Goal: Task Accomplishment & Management: Manage account settings

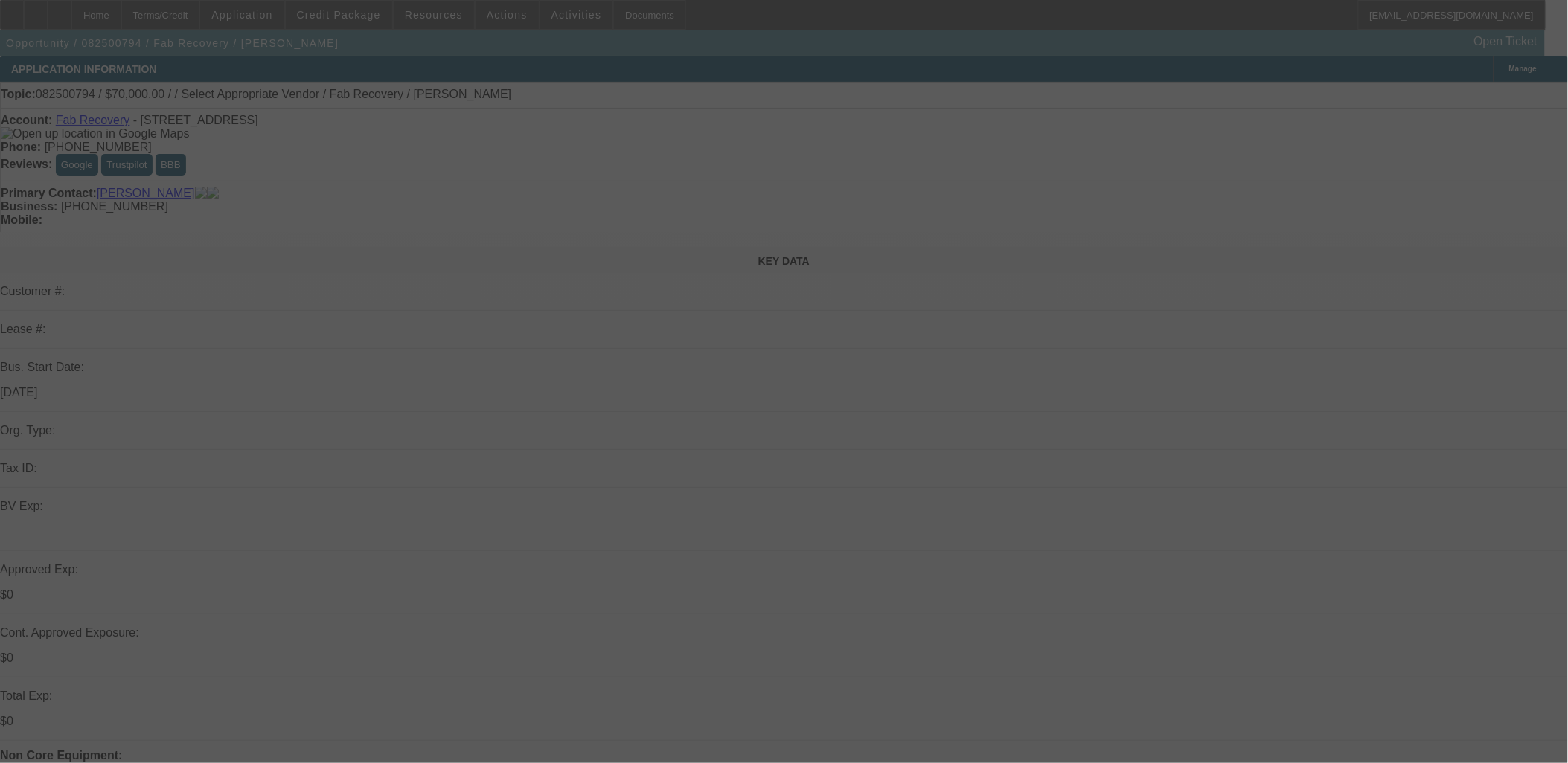
select select "0"
select select "2"
select select "0.1"
select select "4"
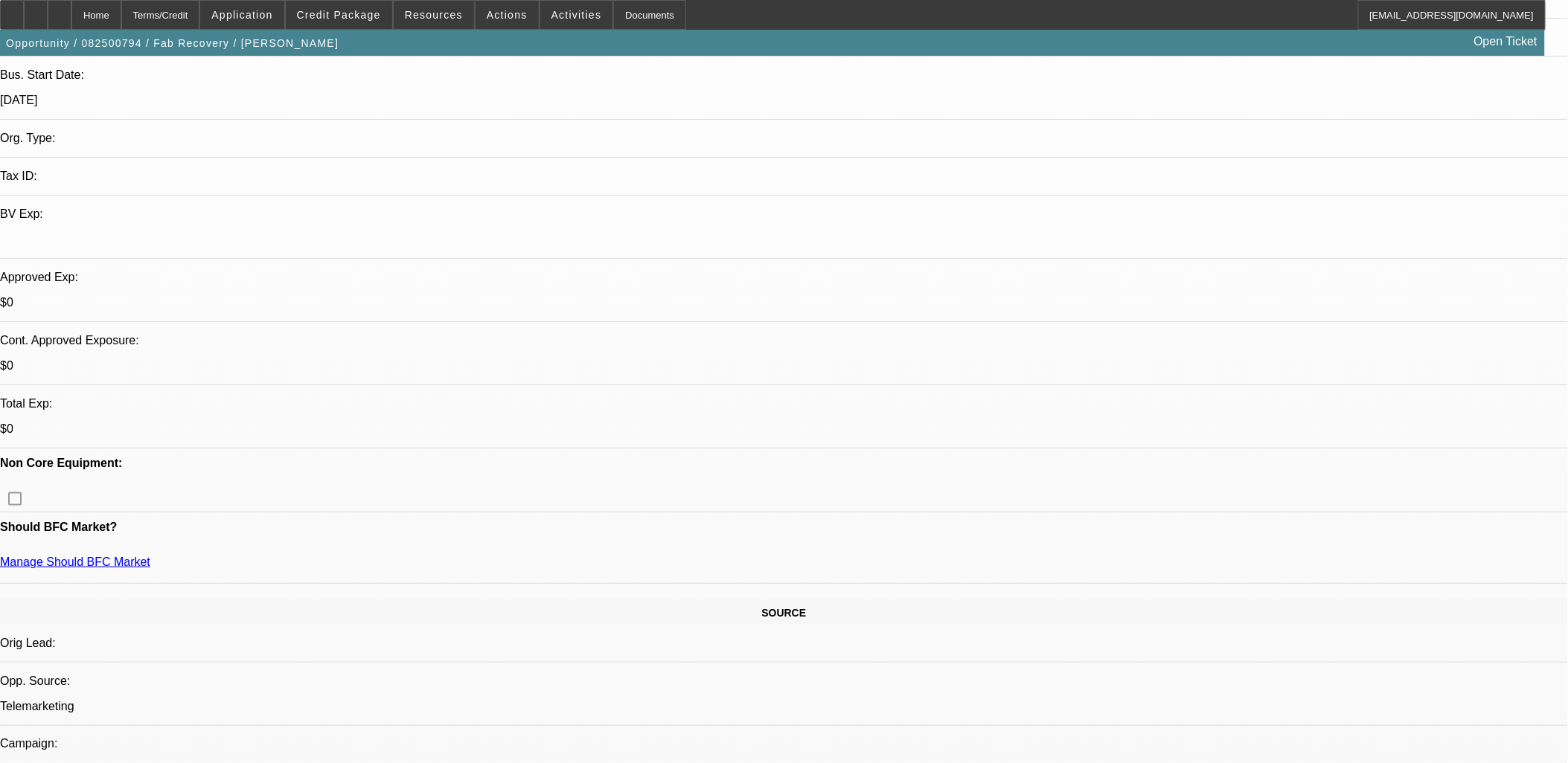
scroll to position [330, 0]
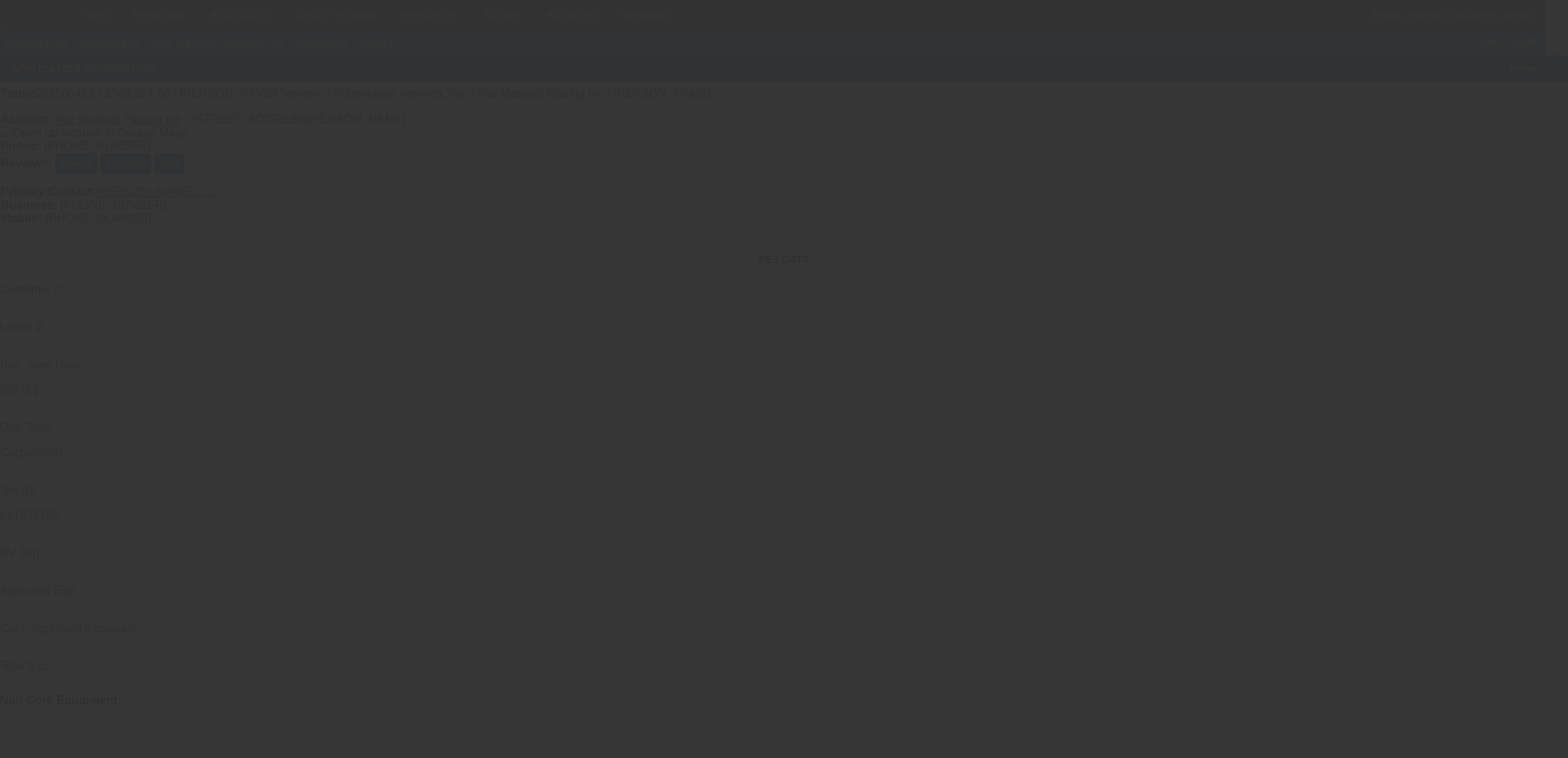
select select "0"
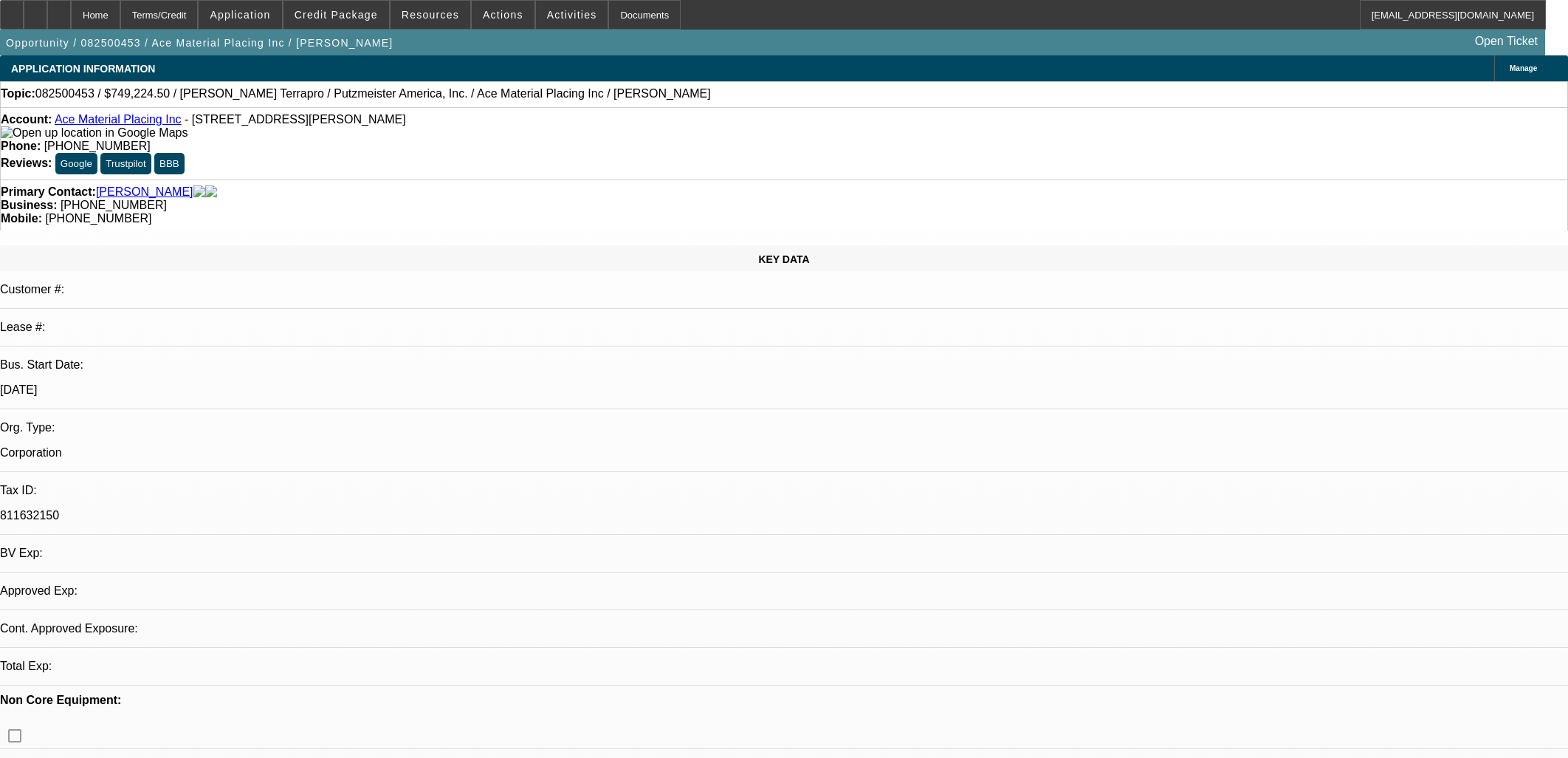
select select "0"
select select "6"
select select "0"
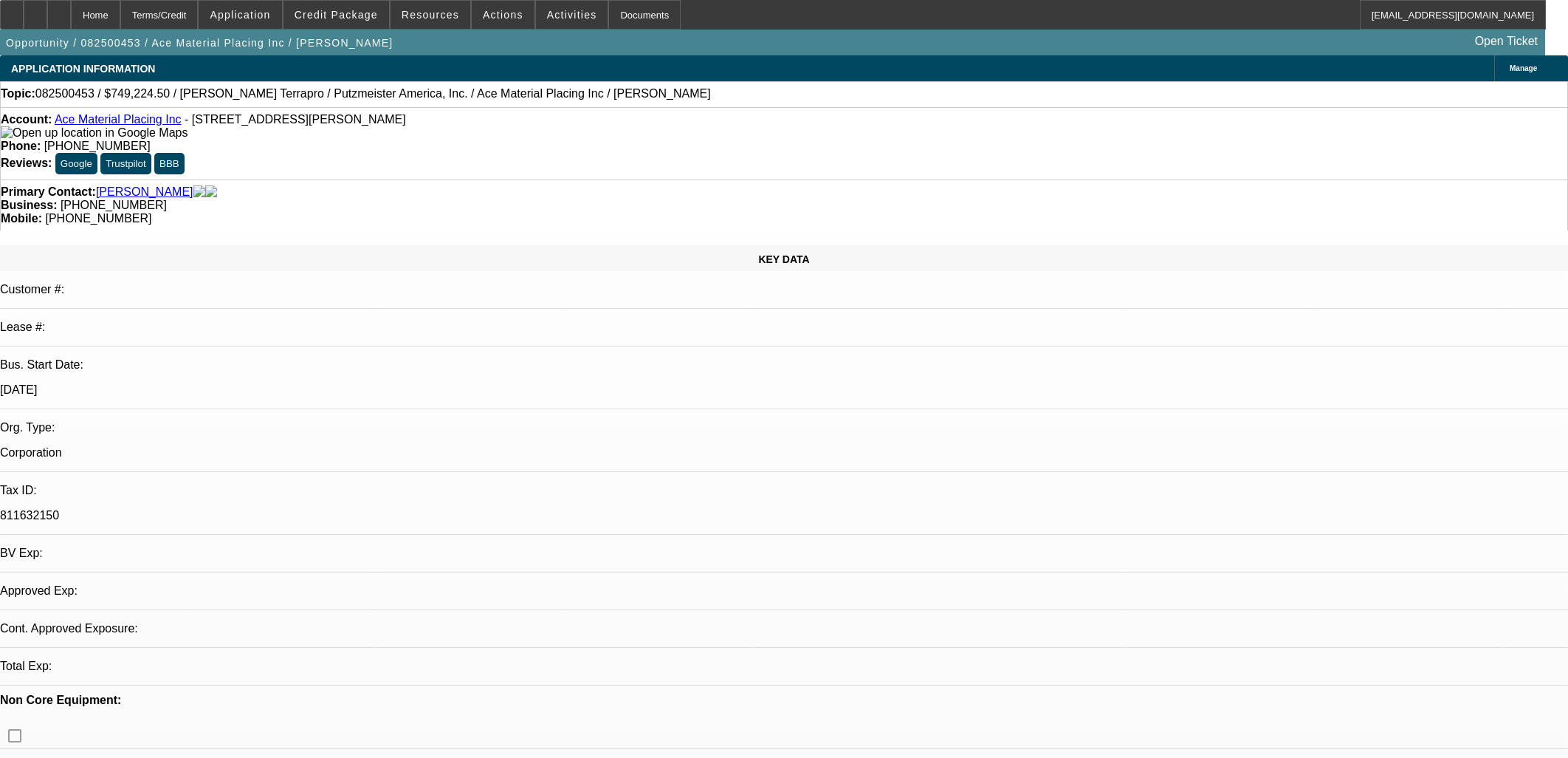
select select "0"
select select "6"
select select "0"
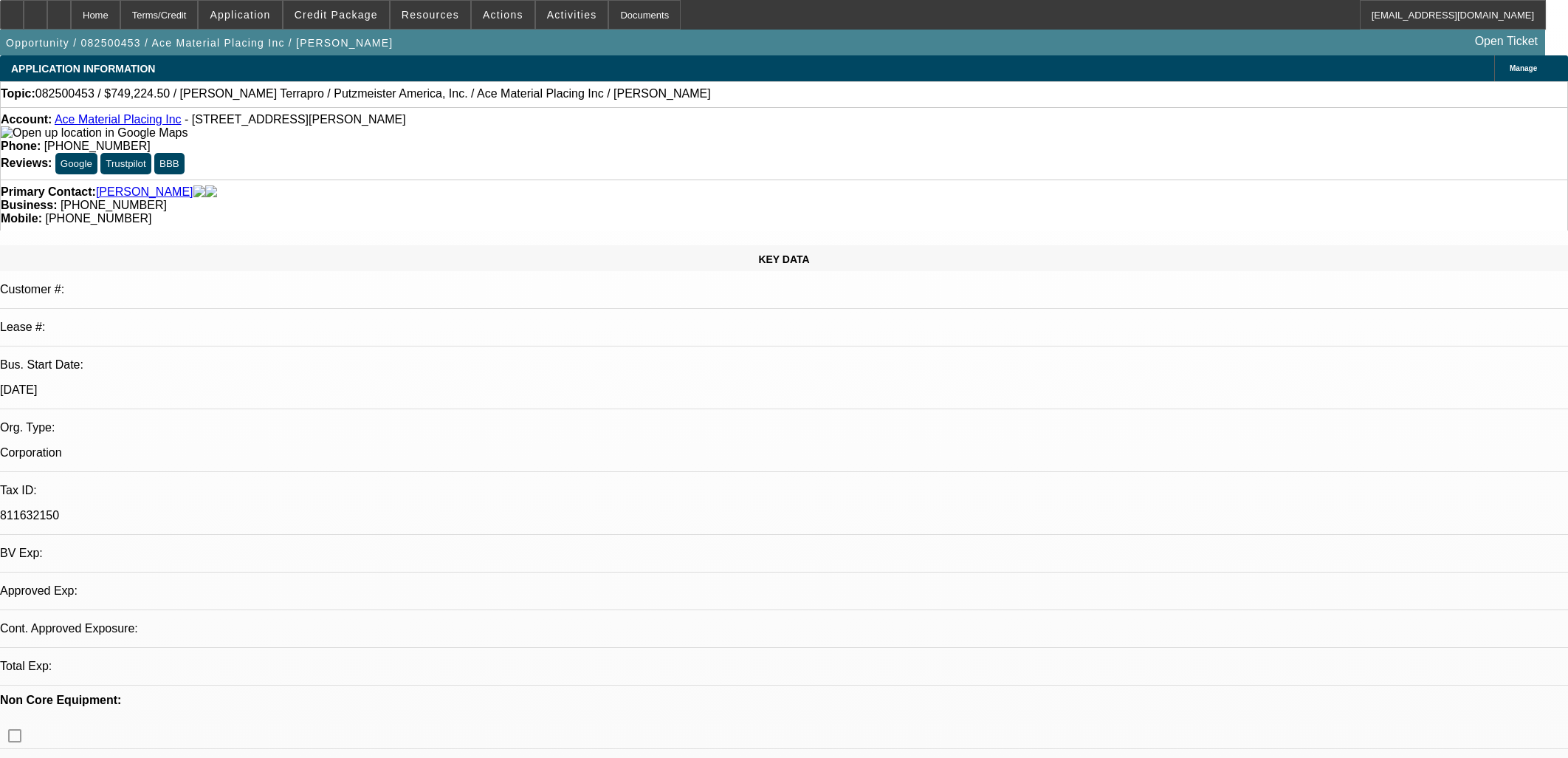
select select "6"
select select "0"
select select "6"
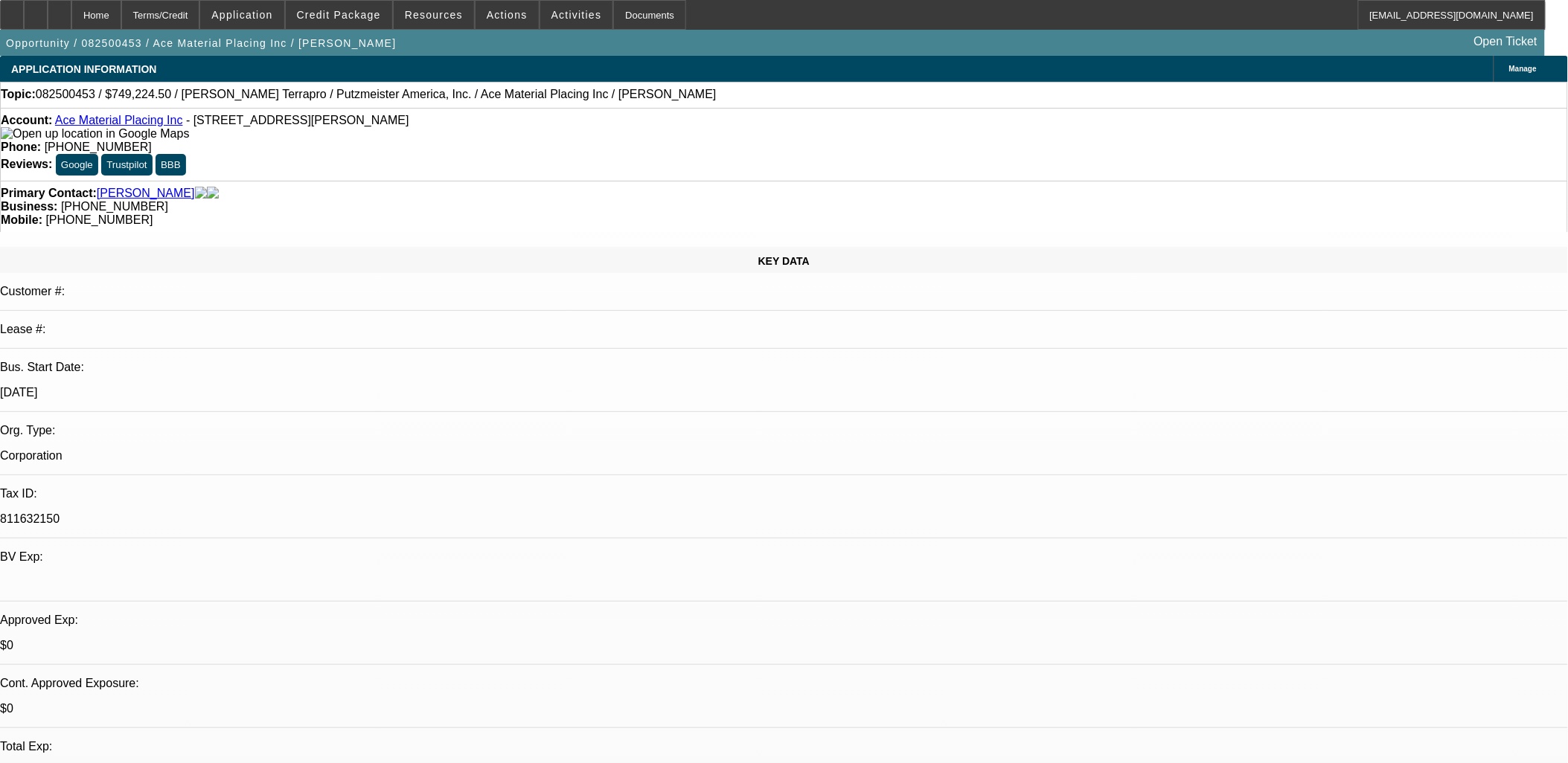
drag, startPoint x: 584, startPoint y: 350, endPoint x: 595, endPoint y: 358, distance: 13.6
drag, startPoint x: 596, startPoint y: 364, endPoint x: 353, endPoint y: 342, distance: 244.0
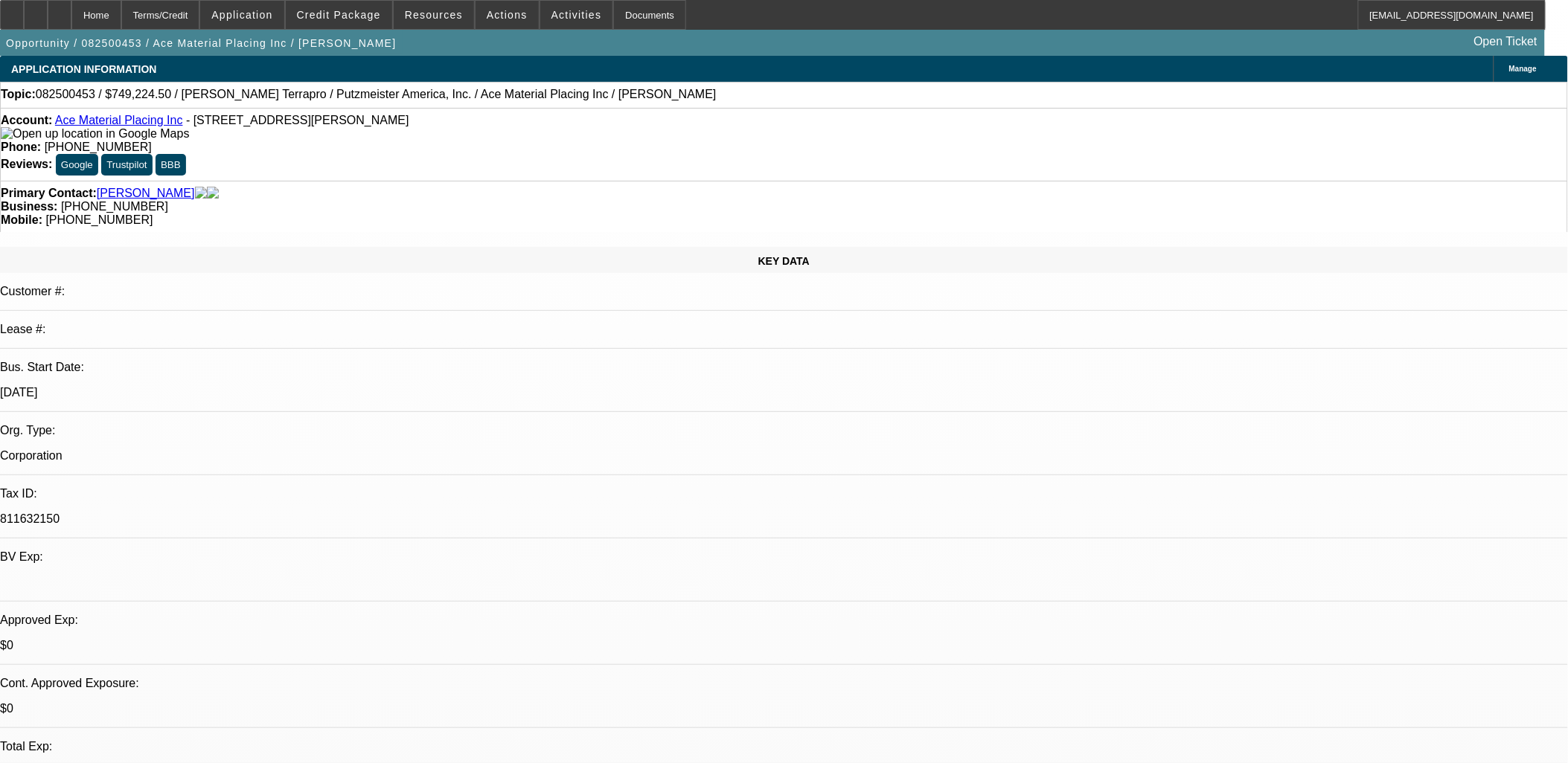
drag, startPoint x: 359, startPoint y: 341, endPoint x: 624, endPoint y: 367, distance: 266.3
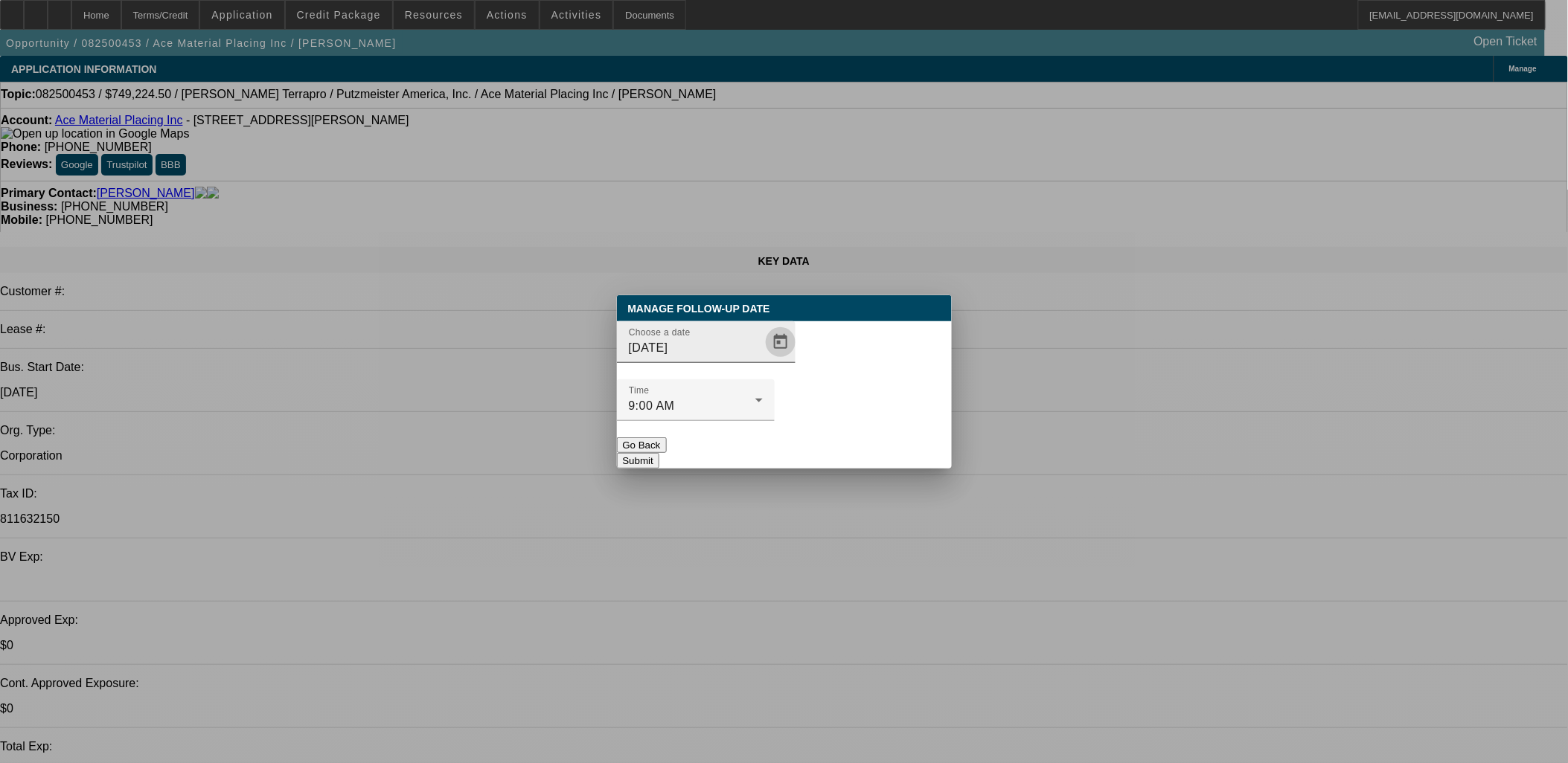
click at [762, 359] on span "Open calendar" at bounding box center [780, 342] width 36 height 36
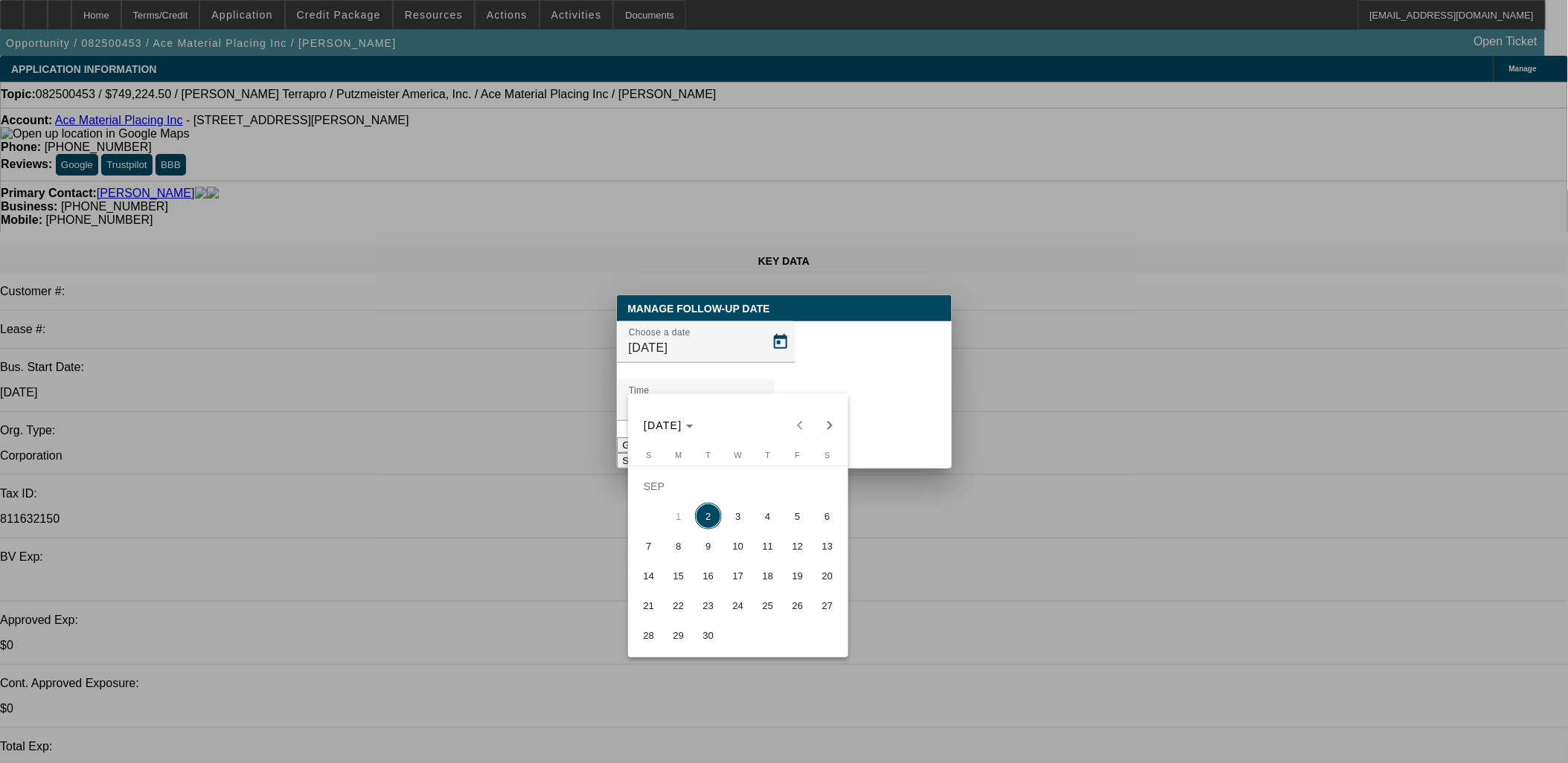
click at [744, 501] on td "SEP" at bounding box center [738, 487] width 208 height 30
click at [746, 510] on span "3" at bounding box center [738, 516] width 27 height 27
type input "[DATE]"
click at [850, 418] on div at bounding box center [784, 381] width 1568 height 763
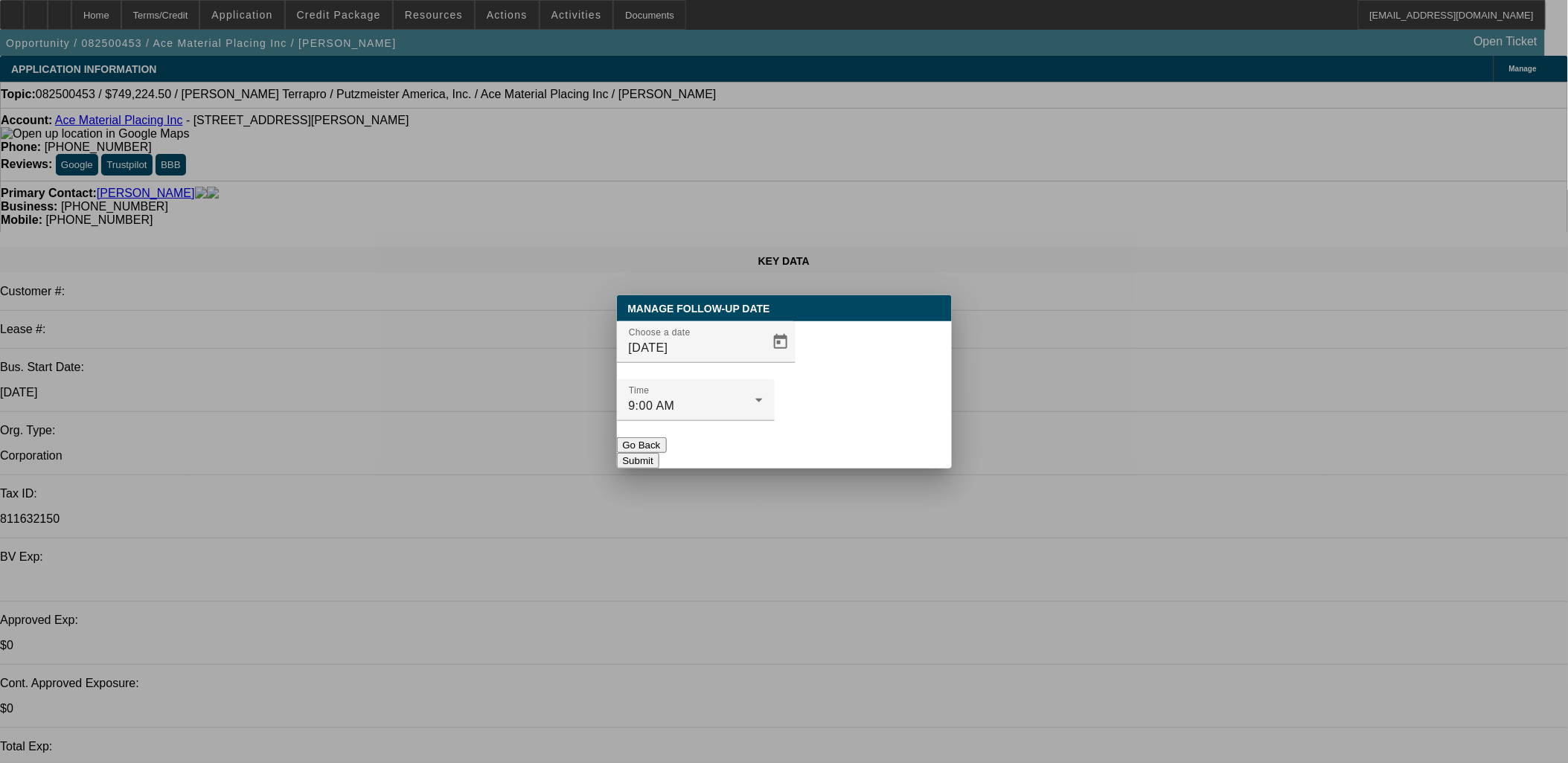
click at [909, 436] on div "Manage Follow-Up Date Choose a date [DATE] Time 9:00 AM Go Back Submit" at bounding box center [783, 381] width 334 height 173
click at [659, 453] on button "Submit" at bounding box center [637, 461] width 42 height 16
